Goal: Task Accomplishment & Management: Manage account settings

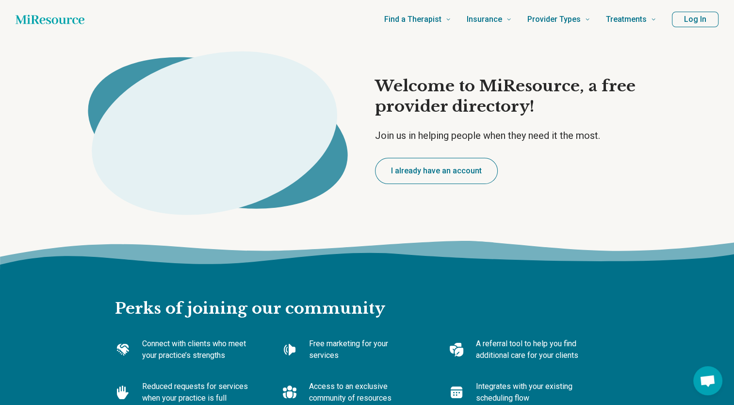
click at [685, 22] on button "Log In" at bounding box center [695, 20] width 47 height 16
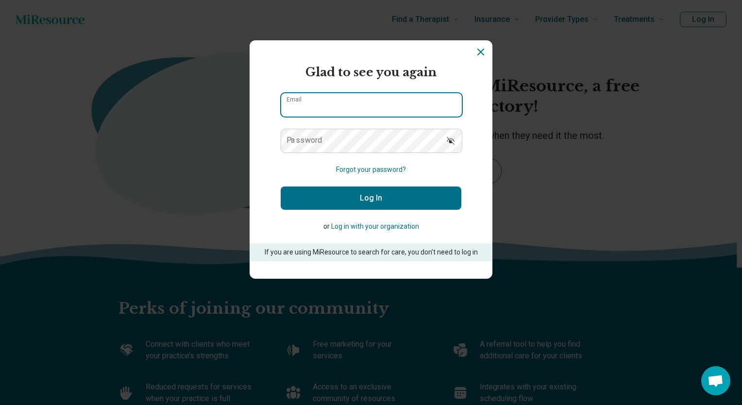
type input "**********"
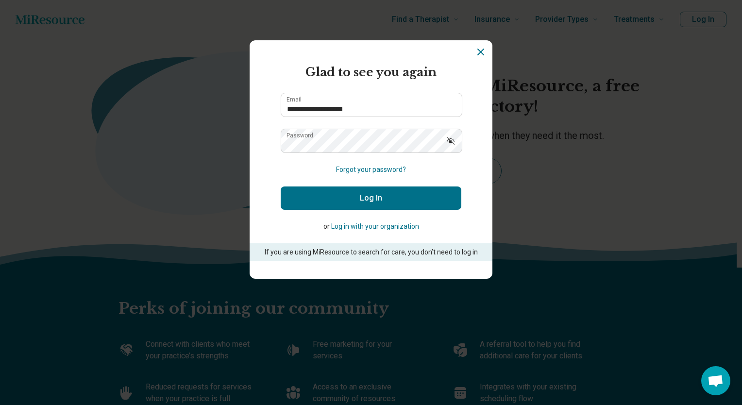
click at [361, 195] on button "Log In" at bounding box center [371, 197] width 181 height 23
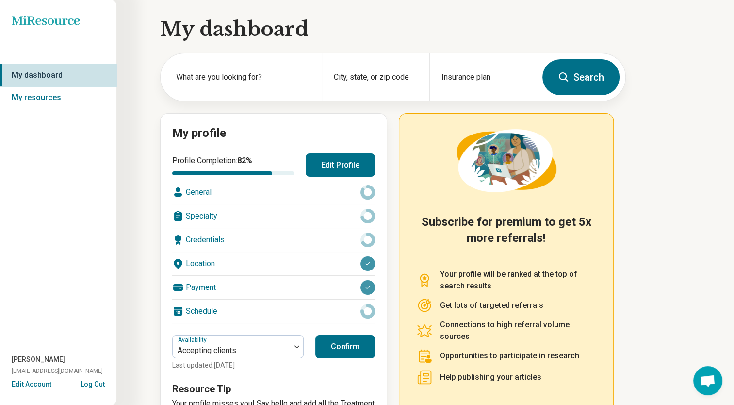
click at [369, 193] on icon at bounding box center [368, 192] width 15 height 15
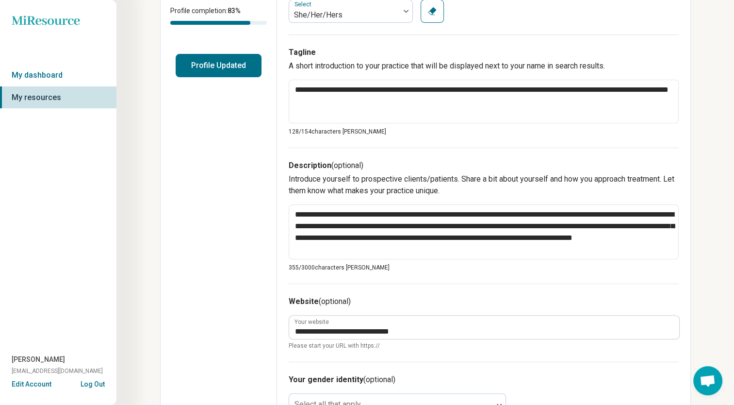
scroll to position [420, 0]
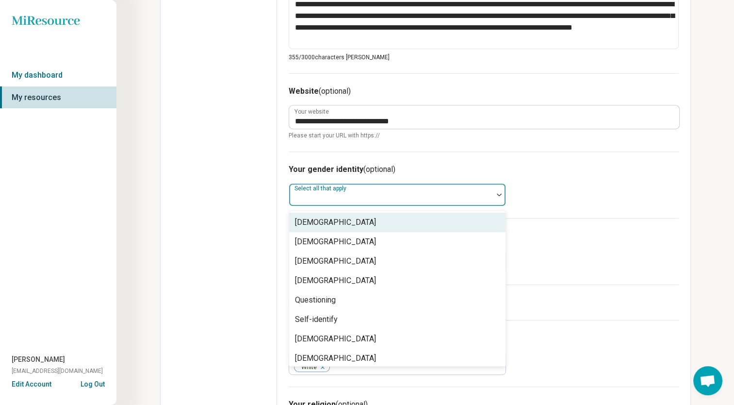
click at [447, 198] on div at bounding box center [391, 199] width 196 height 14
click at [399, 197] on div at bounding box center [391, 199] width 196 height 14
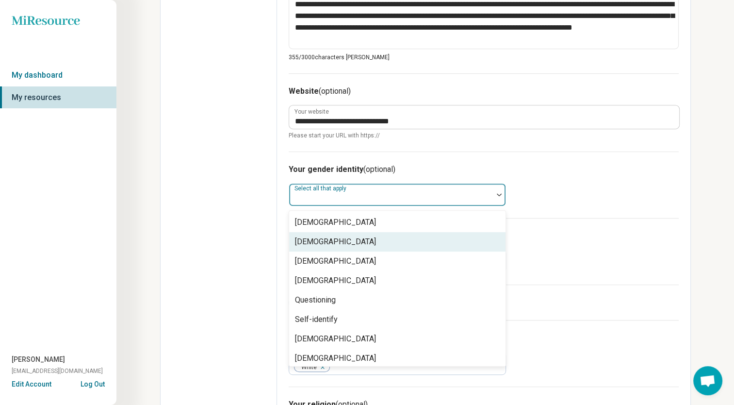
click at [386, 243] on div "[DEMOGRAPHIC_DATA]" at bounding box center [397, 241] width 216 height 19
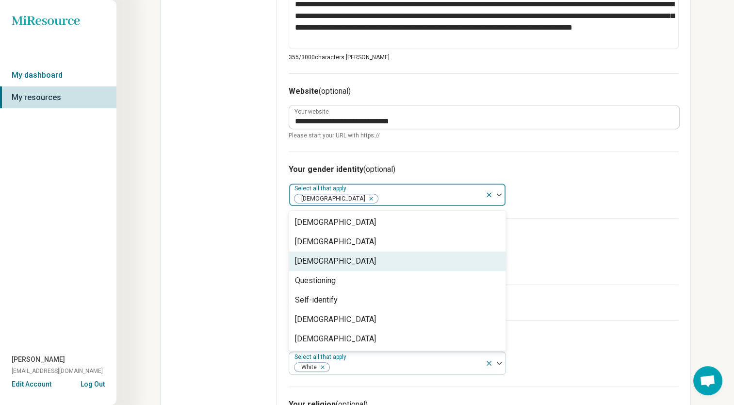
click at [625, 263] on div "Your sexual identity (optional) Select all that apply" at bounding box center [484, 251] width 390 height 66
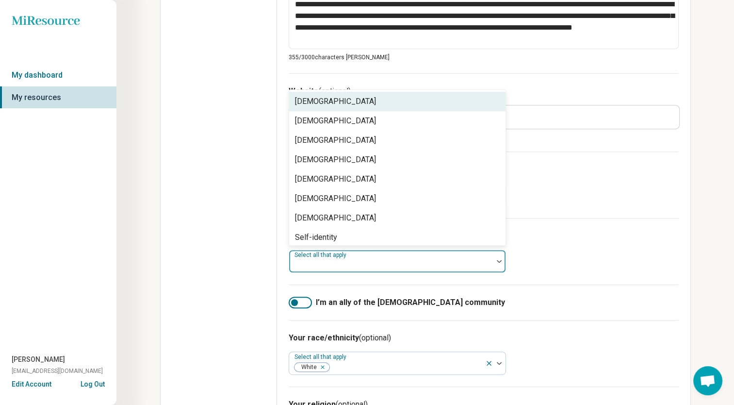
click at [423, 260] on div at bounding box center [391, 265] width 196 height 14
click at [477, 262] on div at bounding box center [391, 265] width 196 height 14
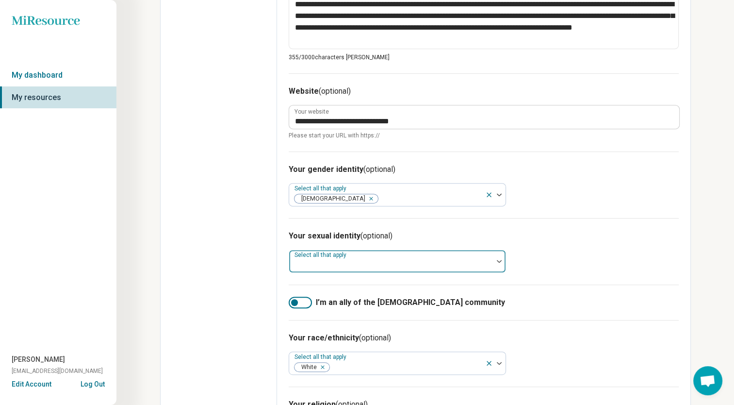
click at [396, 259] on div at bounding box center [391, 265] width 196 height 14
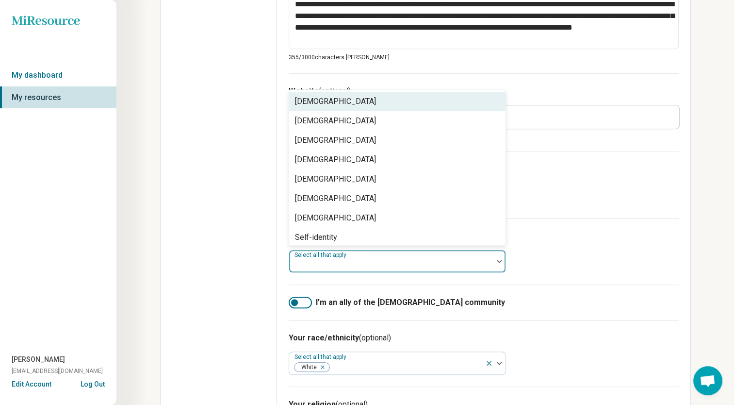
click at [415, 259] on div at bounding box center [391, 265] width 196 height 14
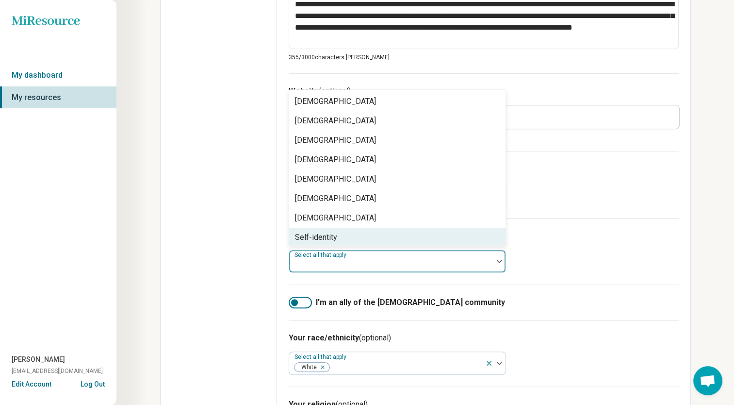
click at [413, 231] on div "Self-identity" at bounding box center [397, 237] width 216 height 19
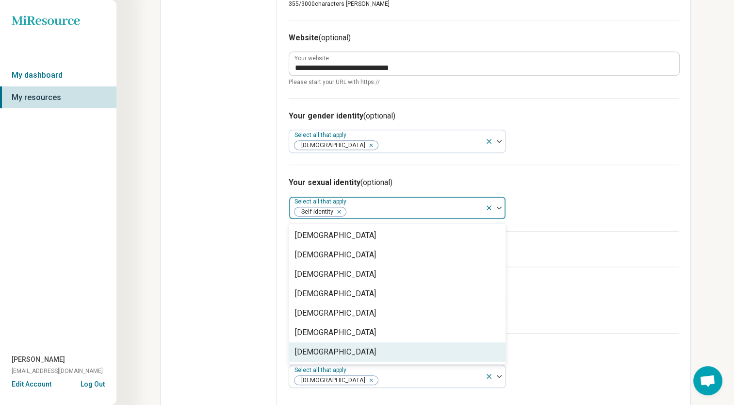
scroll to position [480, 0]
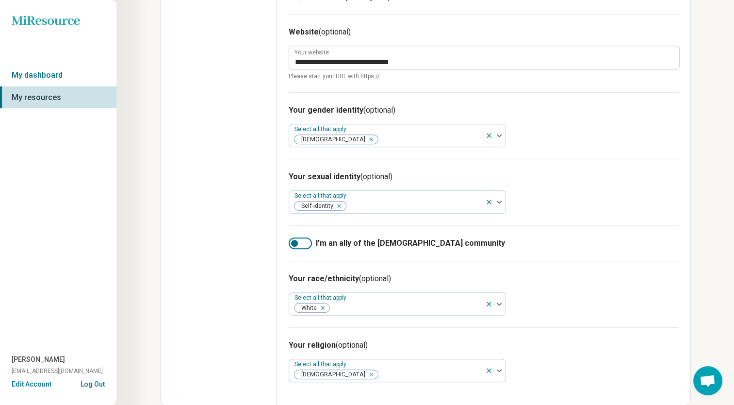
click at [650, 268] on div "Your race/ethnicity (optional) Select all that apply White" at bounding box center [484, 294] width 390 height 66
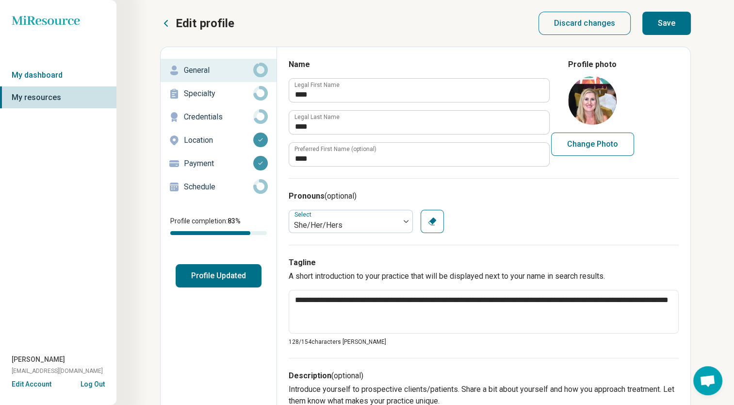
click at [666, 19] on button "Save" at bounding box center [667, 23] width 49 height 23
click at [220, 92] on p "Specialty" at bounding box center [218, 94] width 69 height 12
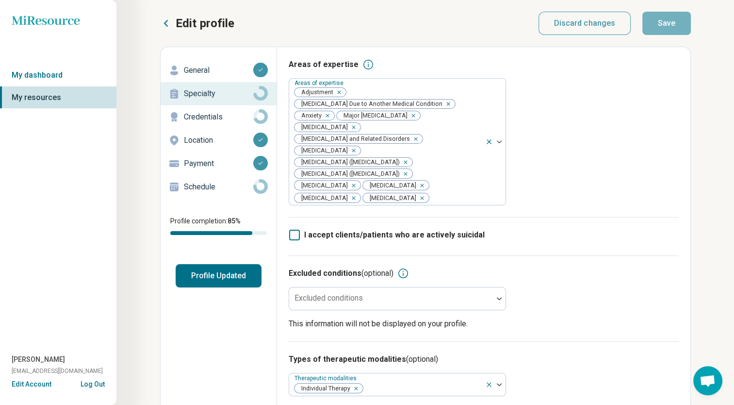
scroll to position [353, 0]
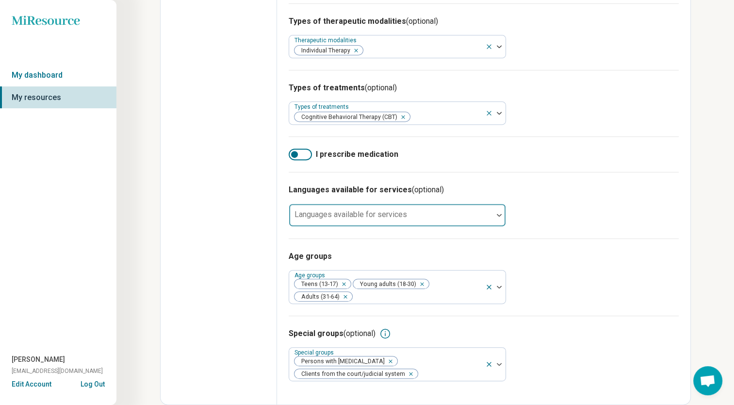
click at [474, 211] on div at bounding box center [391, 214] width 204 height 21
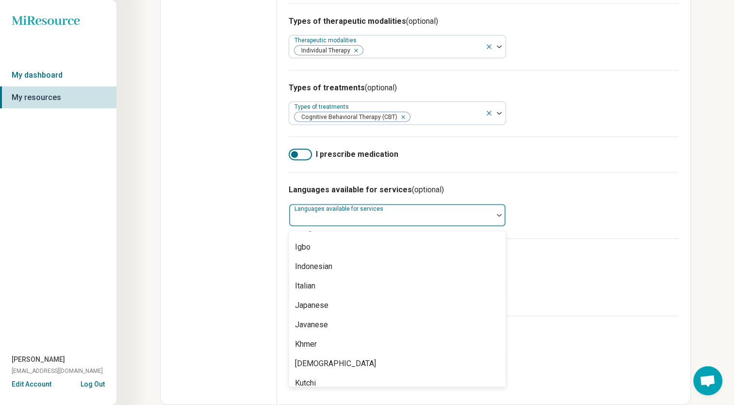
scroll to position [0, 0]
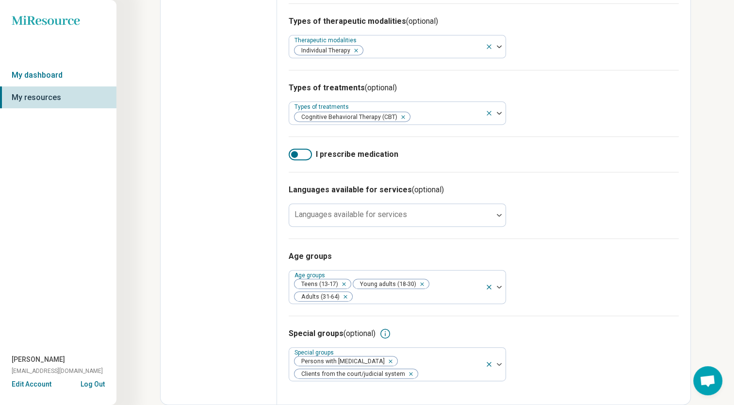
click at [474, 168] on div "I prescribe medication" at bounding box center [484, 153] width 390 height 35
click at [306, 154] on div at bounding box center [300, 155] width 23 height 12
click at [292, 156] on div at bounding box center [300, 155] width 23 height 12
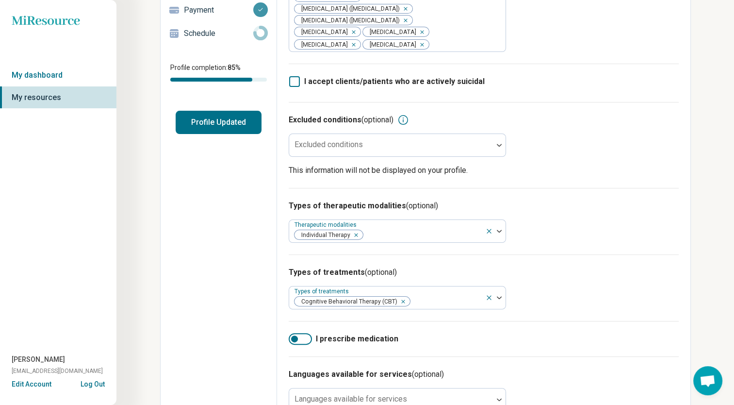
scroll to position [143, 0]
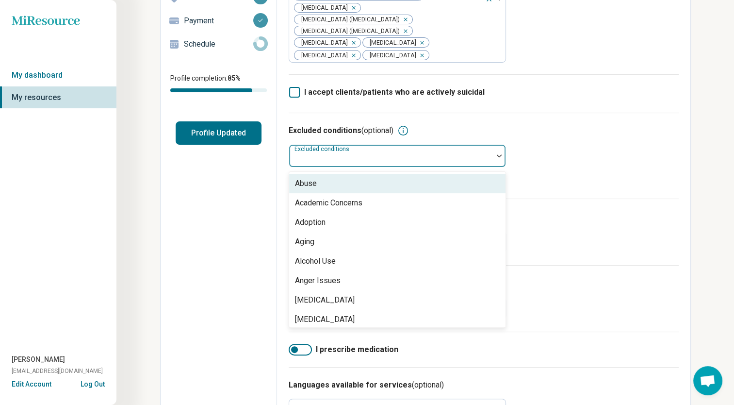
click at [361, 167] on div "Excluded conditions" at bounding box center [397, 155] width 217 height 23
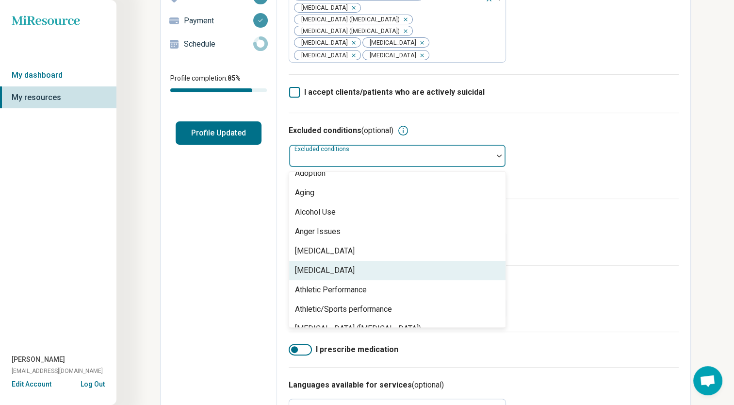
scroll to position [0, 0]
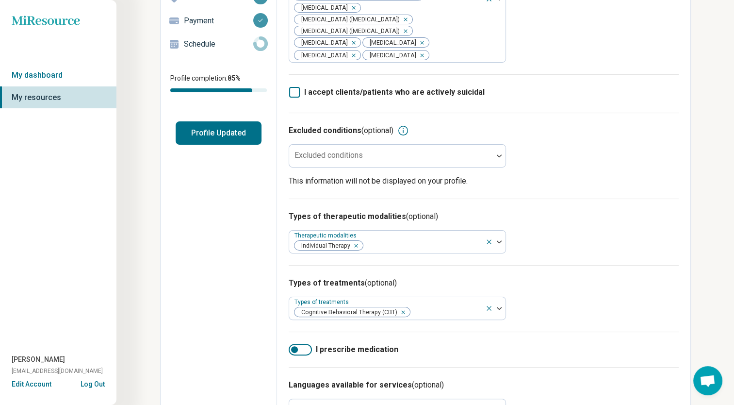
click at [620, 263] on div "Types of therapeutic modalities (optional) Therapeutic modalities Individual Th…" at bounding box center [484, 231] width 390 height 66
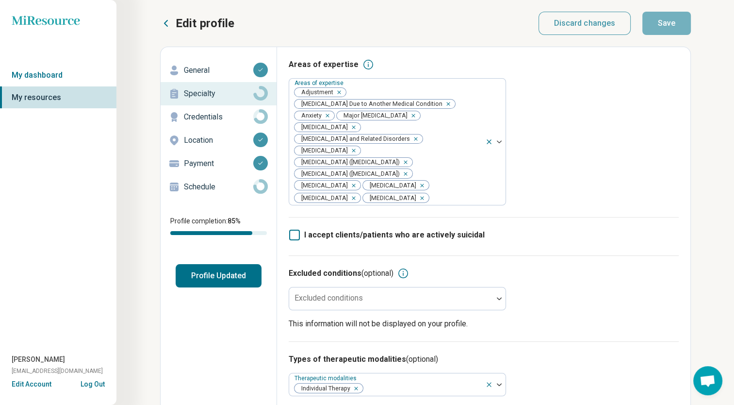
click at [242, 185] on p "Schedule" at bounding box center [218, 187] width 69 height 12
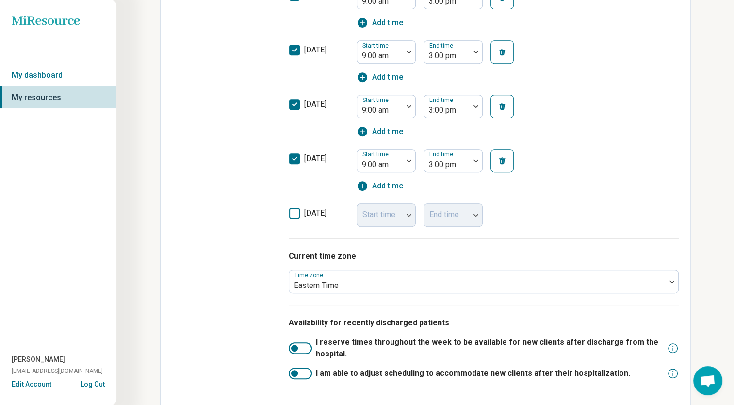
scroll to position [449, 0]
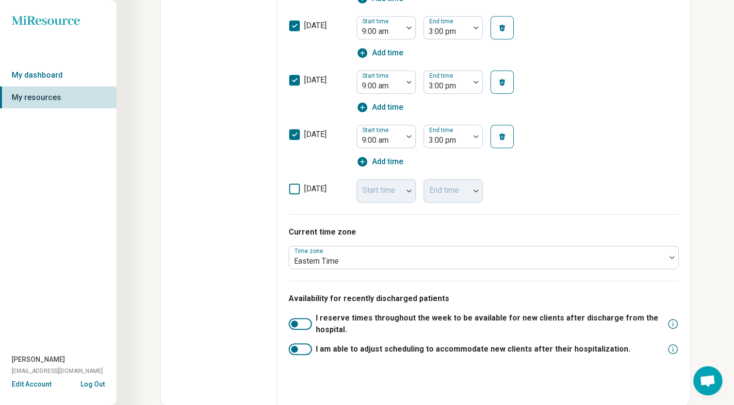
click at [308, 351] on div at bounding box center [300, 349] width 23 height 12
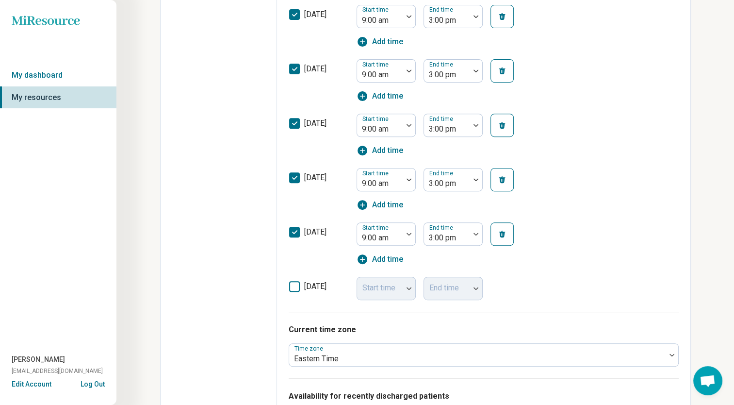
scroll to position [489, 0]
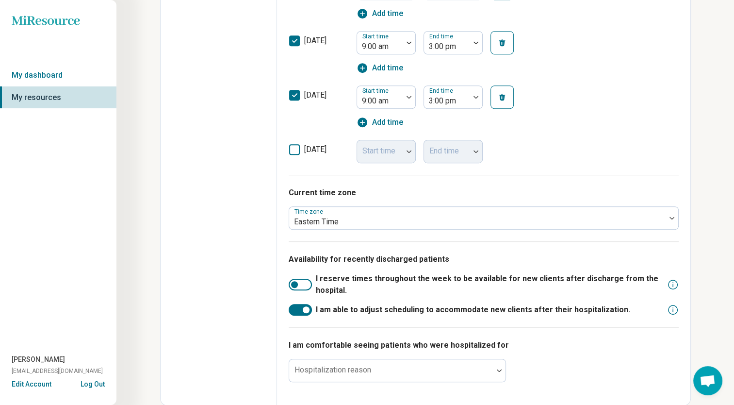
click at [303, 283] on div at bounding box center [300, 285] width 23 height 12
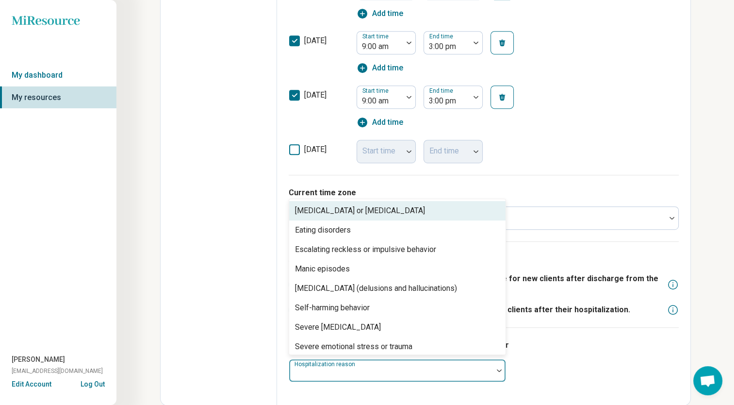
click at [421, 365] on div at bounding box center [391, 370] width 204 height 21
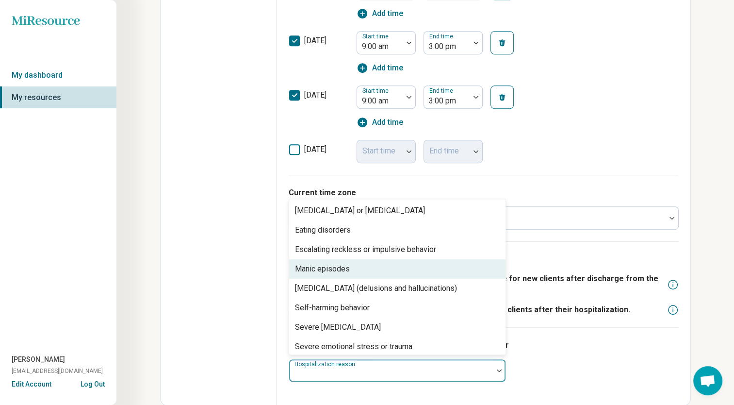
click at [385, 267] on div "Manic episodes" at bounding box center [397, 268] width 216 height 19
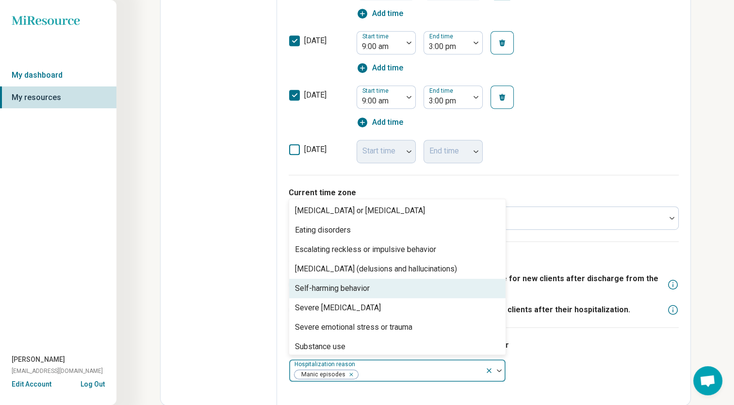
click at [378, 292] on div "Self-harming behavior" at bounding box center [397, 288] width 216 height 19
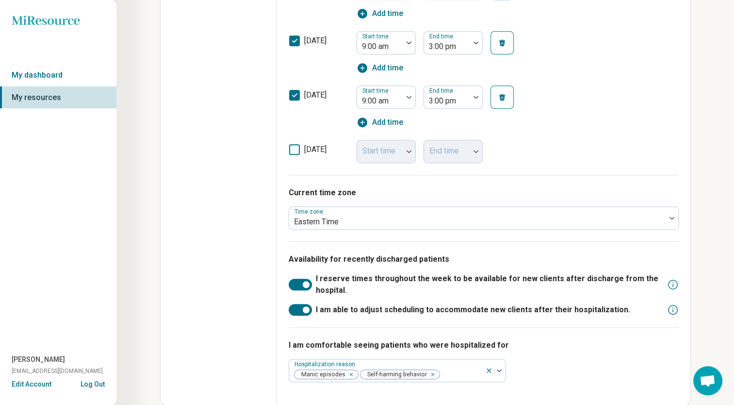
click at [592, 365] on div "I am comfortable seeing patients who were hospitalized for Hospitalization reas…" at bounding box center [484, 360] width 390 height 66
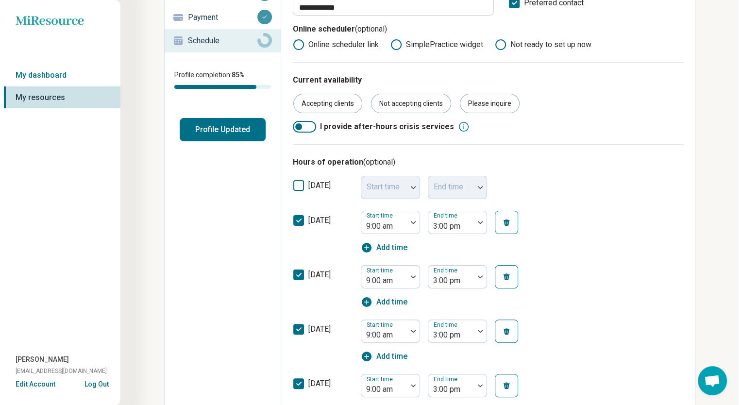
scroll to position [0, 0]
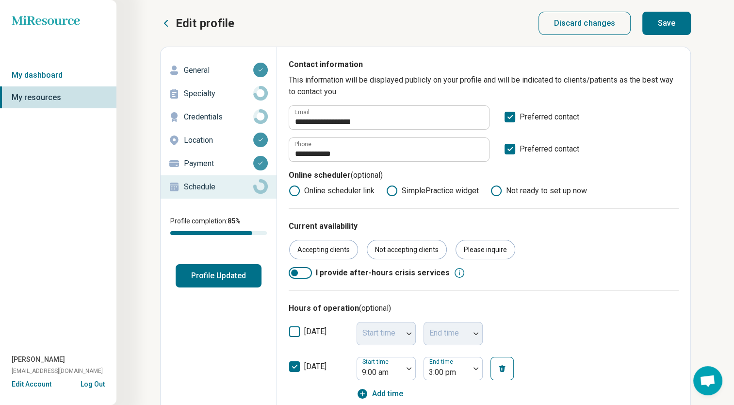
click at [210, 119] on p "Credentials" at bounding box center [218, 117] width 69 height 12
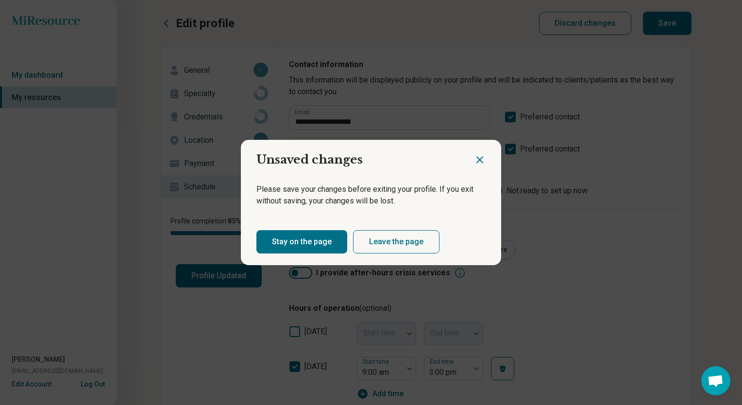
click at [476, 155] on icon "Close dialog" at bounding box center [480, 160] width 12 height 12
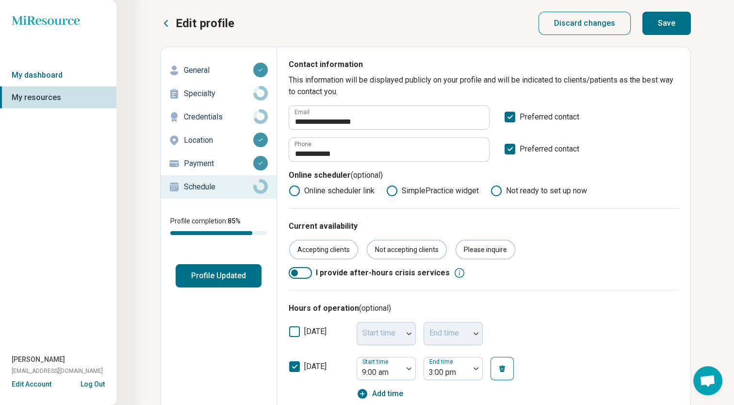
click at [681, 21] on button "Save" at bounding box center [667, 23] width 49 height 23
click at [213, 118] on p "Credentials" at bounding box center [218, 117] width 69 height 12
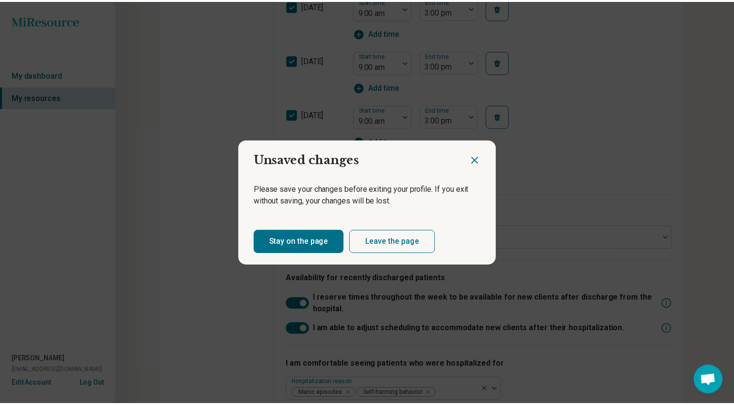
scroll to position [489, 0]
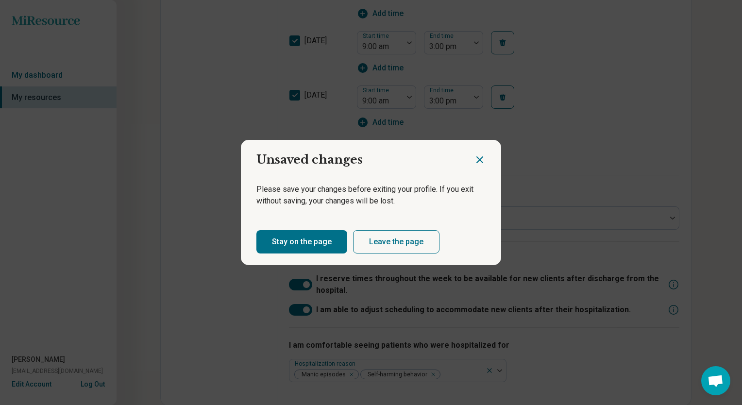
click at [391, 244] on button "Leave the page" at bounding box center [396, 241] width 86 height 23
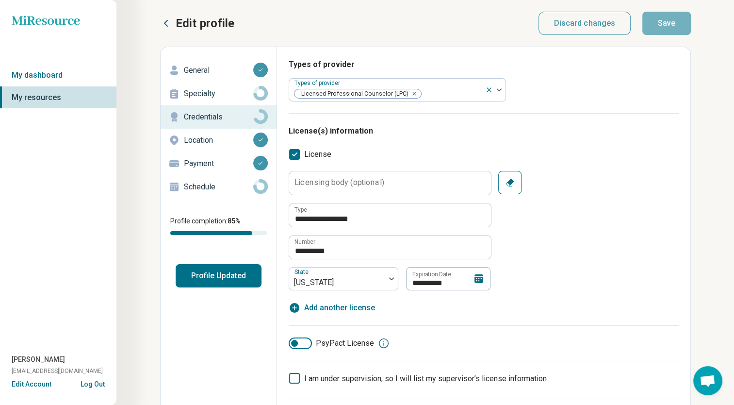
click at [510, 179] on icon "button" at bounding box center [510, 183] width 8 height 8
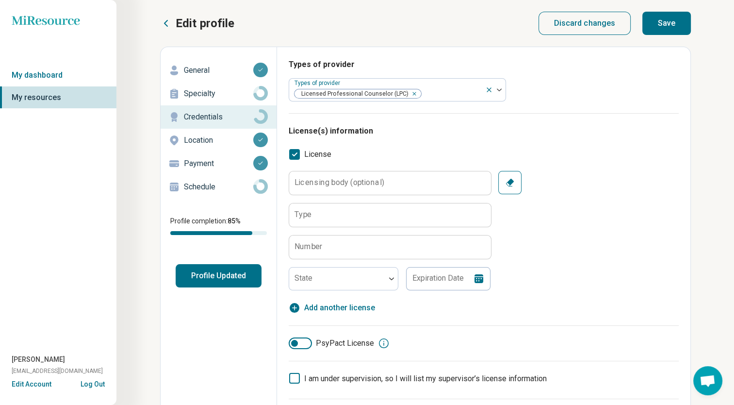
click at [504, 180] on button "Clear" at bounding box center [509, 182] width 23 height 23
click at [326, 154] on span "License" at bounding box center [317, 155] width 27 height 12
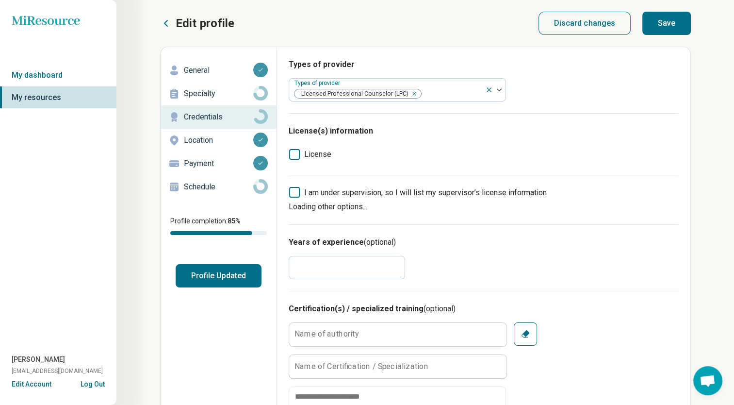
scroll to position [5, 0]
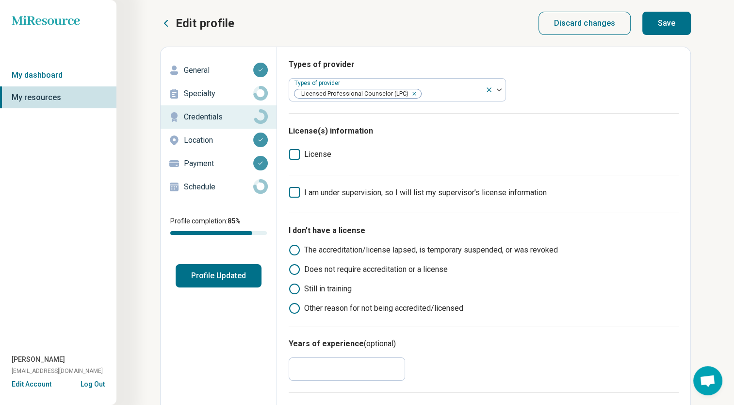
click at [212, 91] on p "Specialty" at bounding box center [218, 94] width 69 height 12
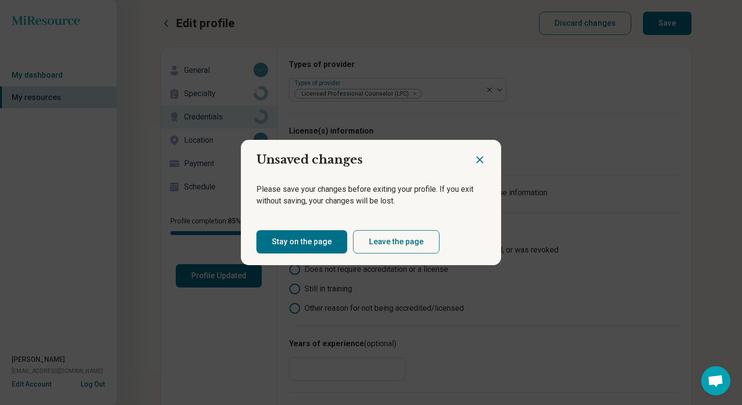
click at [402, 240] on button "Leave the page" at bounding box center [396, 241] width 86 height 23
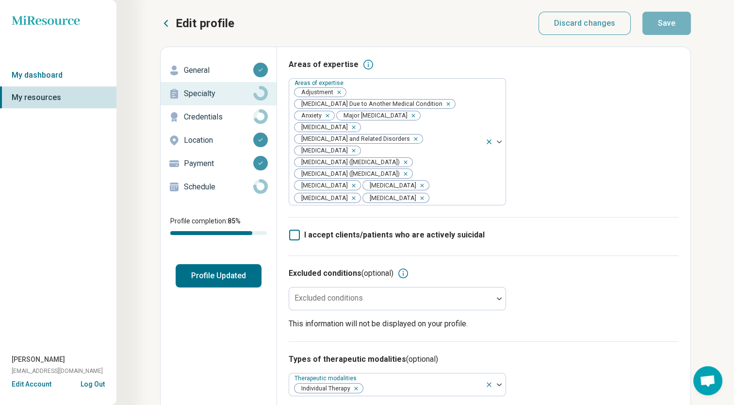
click at [206, 120] on p "Credentials" at bounding box center [218, 117] width 69 height 12
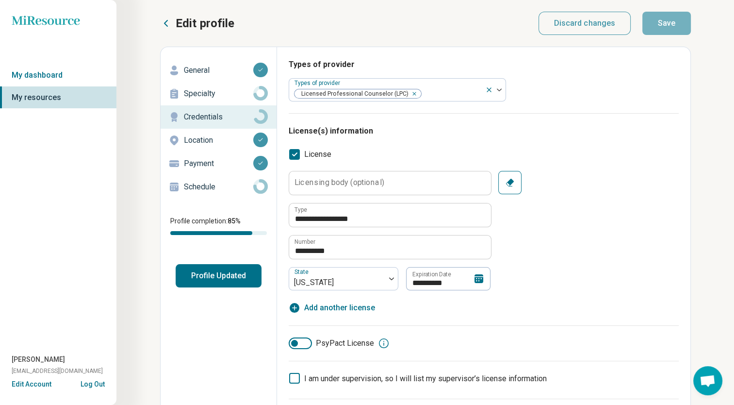
click at [182, 67] on div "General" at bounding box center [218, 71] width 100 height 16
type textarea "*"
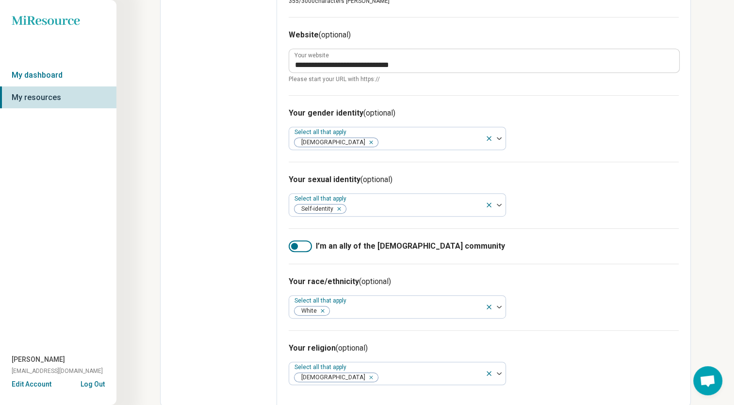
scroll to position [480, 0]
